Goal: Task Accomplishment & Management: Manage account settings

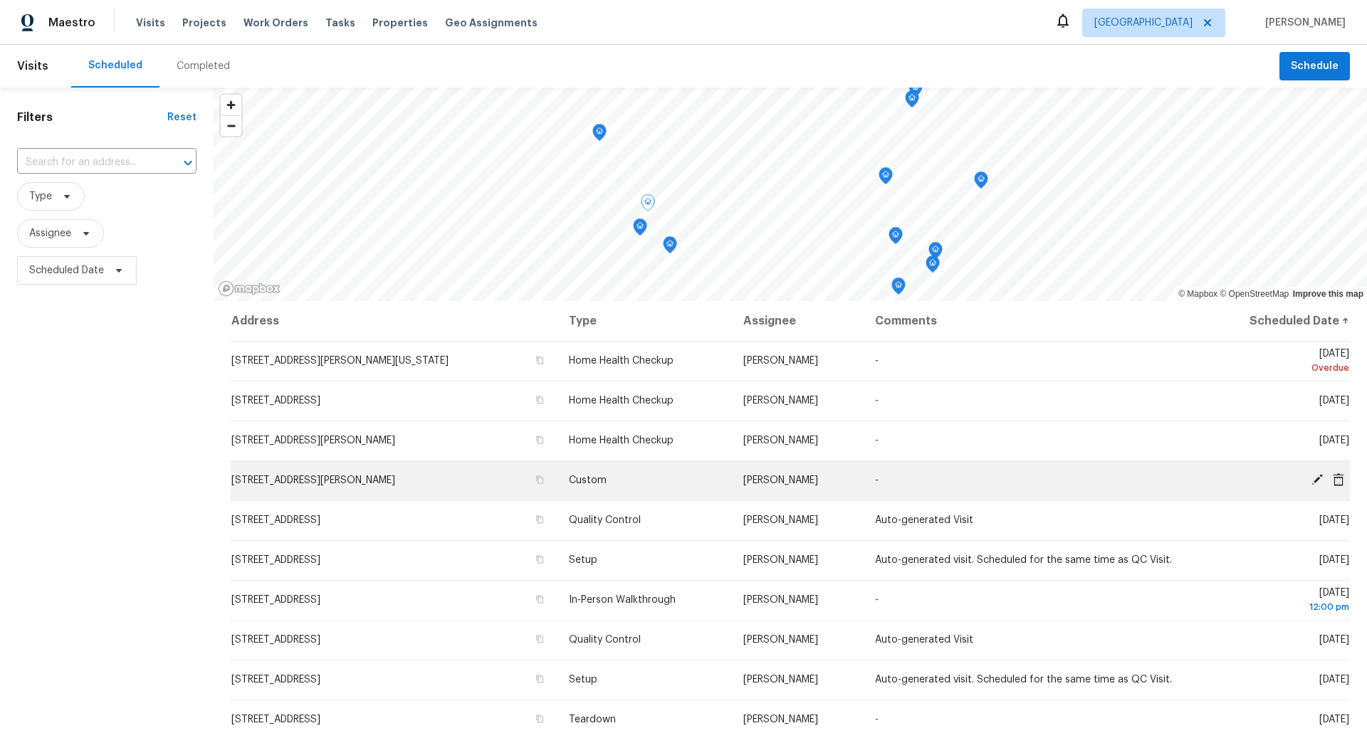
click at [1339, 476] on icon at bounding box center [1338, 479] width 11 height 13
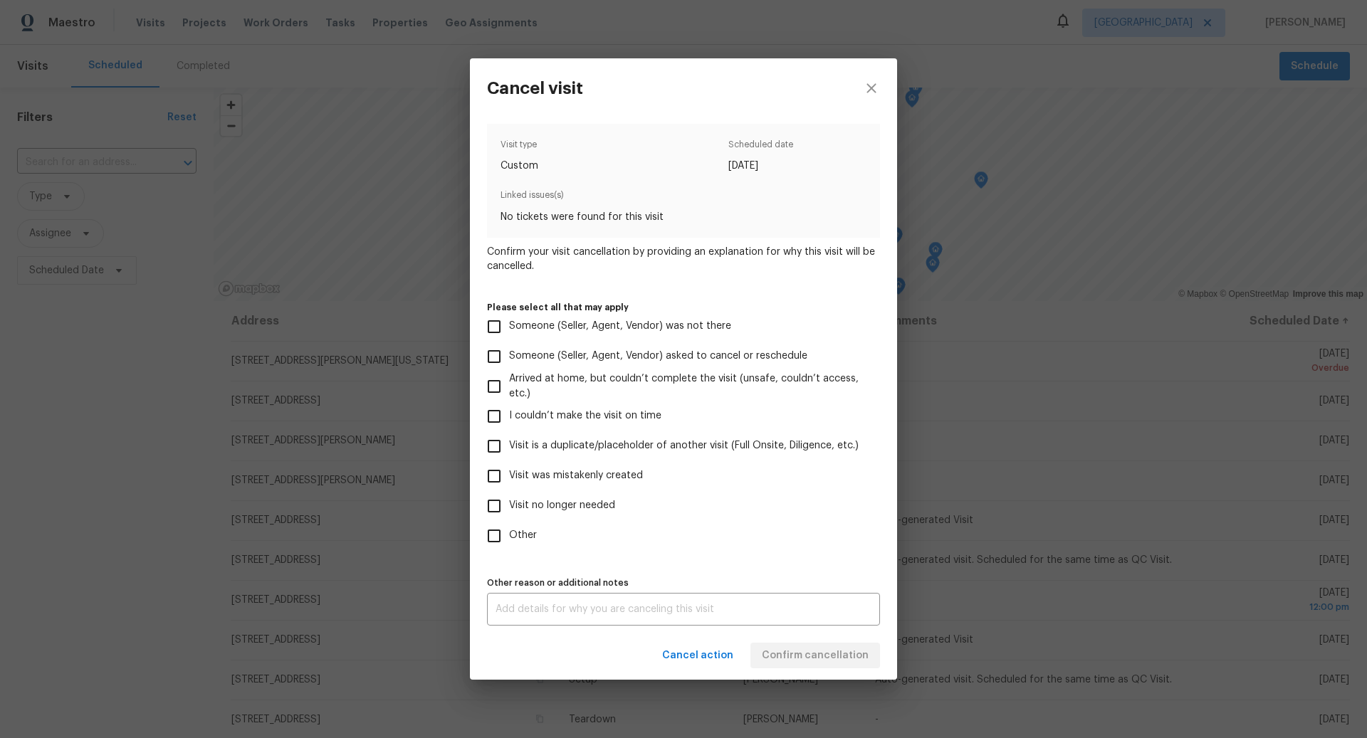
click at [497, 475] on input "Visit was mistakenly created" at bounding box center [494, 476] width 30 height 30
checkbox input "true"
click at [827, 651] on span "Confirm cancellation" at bounding box center [815, 656] width 107 height 18
